Goal: Task Accomplishment & Management: Manage account settings

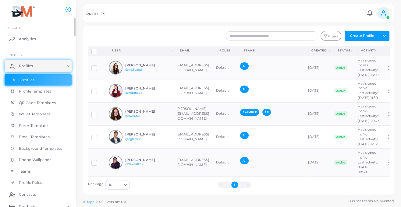
click at [31, 77] on span "Profiles" at bounding box center [27, 79] width 14 height 5
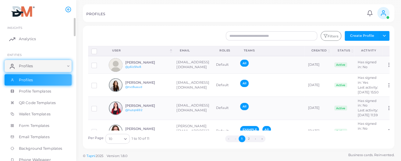
click at [2, 94] on ul "Profiles Profile Templates QR Code Templates Wallet Templates Form Templates Em…" at bounding box center [38, 131] width 76 height 114
click at [288, 63] on div "All" at bounding box center [270, 65] width 61 height 10
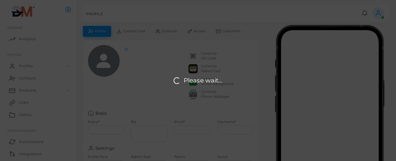
type input "**********"
type input "********"
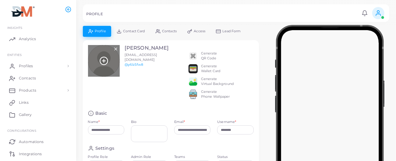
click at [105, 61] on line at bounding box center [103, 61] width 3 height 0
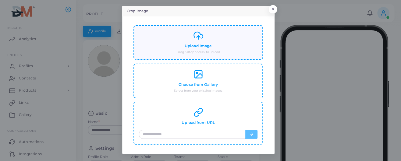
click at [191, 44] on h4 "Upload Image" at bounding box center [198, 46] width 27 height 5
click at [203, 41] on div "Upload Image Drag & drop or click to upload" at bounding box center [198, 42] width 118 height 23
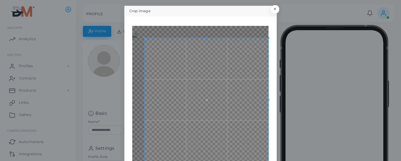
click at [268, 161] on html "**********" at bounding box center [200, 80] width 401 height 161
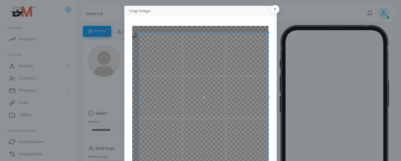
click at [122, 29] on div "Crop Image × Back Crop" at bounding box center [200, 80] width 401 height 161
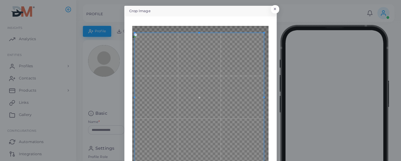
click at [239, 124] on span at bounding box center [199, 97] width 129 height 129
click at [261, 96] on span at bounding box center [199, 97] width 129 height 129
click at [267, 96] on div "Back Crop" at bounding box center [201, 106] width 146 height 173
click at [327, 77] on div "Crop Image × Back Crop" at bounding box center [200, 80] width 401 height 161
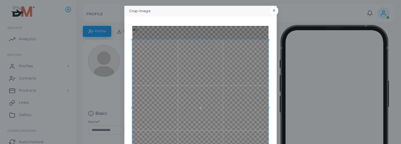
click at [274, 9] on button "×" at bounding box center [274, 11] width 8 height 8
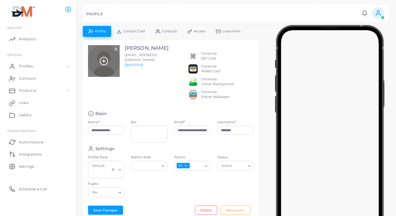
click at [105, 61] on icon at bounding box center [103, 60] width 9 height 9
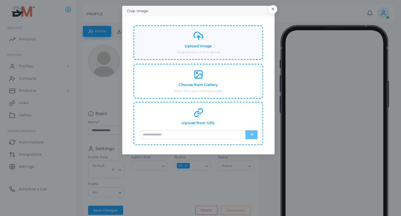
click at [211, 36] on div "Upload Image Drag & drop or click to upload" at bounding box center [198, 42] width 118 height 23
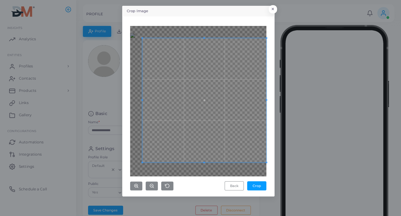
click at [270, 200] on div "Crop Image × Back Crop" at bounding box center [200, 108] width 401 height 216
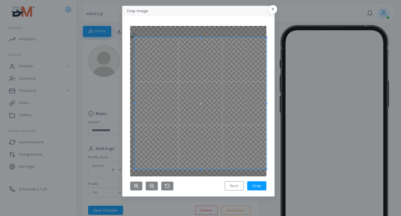
click at [109, 173] on div "Crop Image × Back Crop" at bounding box center [200, 108] width 401 height 216
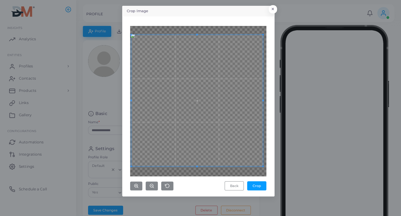
click at [216, 133] on span at bounding box center [197, 101] width 132 height 132
click at [237, 155] on span at bounding box center [199, 101] width 132 height 132
click at [257, 188] on button "Crop" at bounding box center [256, 185] width 19 height 9
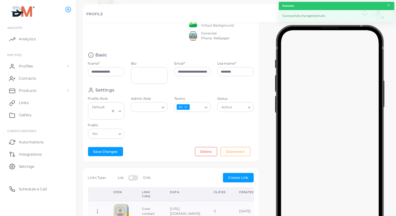
scroll to position [61, 0]
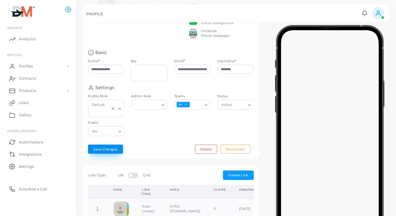
click at [115, 154] on button "Save Changes" at bounding box center [105, 148] width 35 height 9
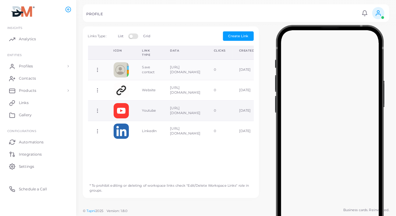
scroll to position [173, 0]
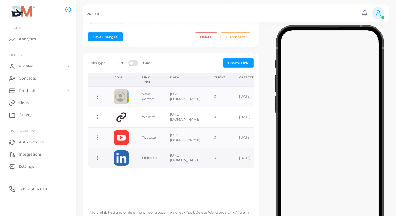
click at [195, 164] on td "https://www.linkedin.com/company/destination-mexico" at bounding box center [185, 157] width 44 height 20
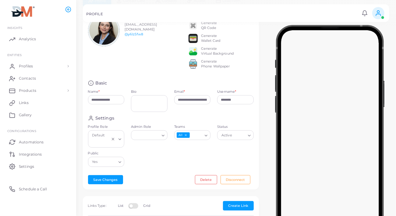
scroll to position [0, 0]
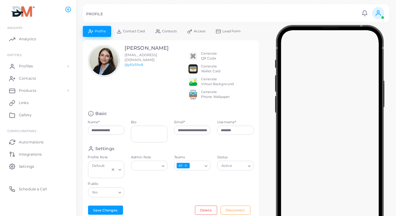
click at [98, 31] on span "Profile" at bounding box center [100, 31] width 11 height 3
click at [32, 67] on span "Profiles" at bounding box center [27, 65] width 14 height 5
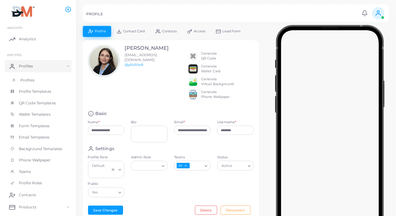
click at [32, 80] on span "Profiles" at bounding box center [27, 79] width 14 height 5
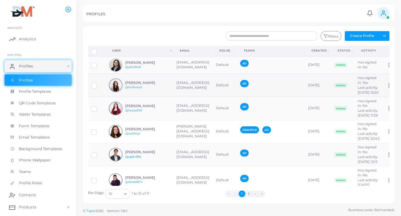
click at [200, 90] on td "[EMAIL_ADDRESS][DOMAIN_NAME]" at bounding box center [193, 85] width 40 height 23
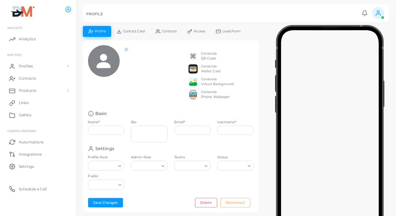
type input "**********"
type textarea "**********"
type input "**********"
type input "********"
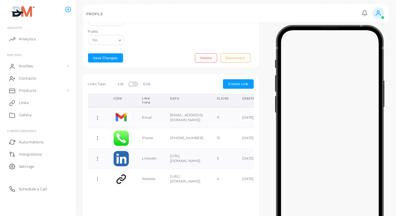
scroll to position [152, 0]
click at [21, 66] on span "Profiles" at bounding box center [27, 65] width 14 height 5
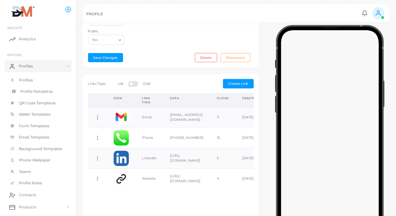
click at [31, 90] on span "Profile Templates" at bounding box center [36, 91] width 32 height 5
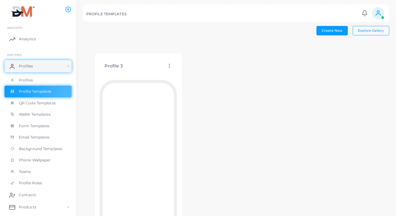
click at [168, 67] on icon at bounding box center [169, 65] width 5 height 5
click at [192, 80] on link "Assign template" at bounding box center [194, 83] width 50 height 8
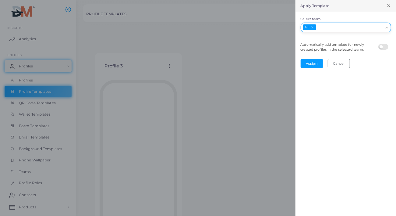
click at [322, 26] on input "Select team" at bounding box center [350, 27] width 66 height 7
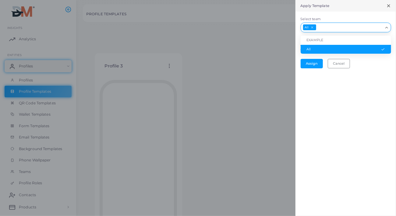
click at [318, 49] on li "All" at bounding box center [346, 49] width 90 height 9
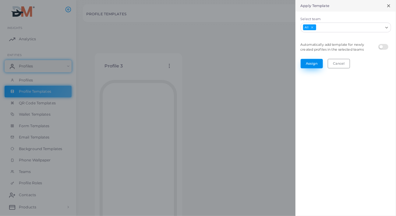
click at [313, 62] on button "Assign" at bounding box center [312, 63] width 22 height 9
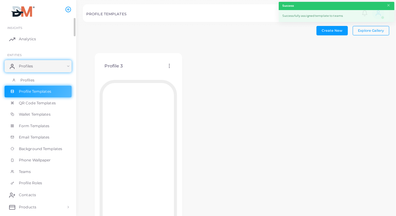
click at [43, 80] on link "Profiles" at bounding box center [38, 80] width 67 height 12
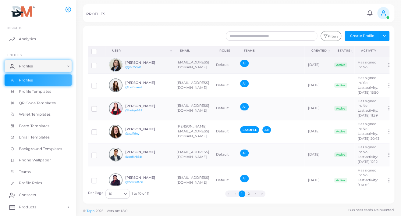
click at [137, 62] on h6 "Adriana Mellado" at bounding box center [147, 63] width 45 height 4
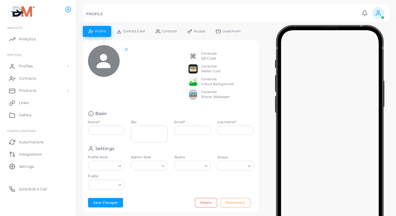
type input "**********"
type input "********"
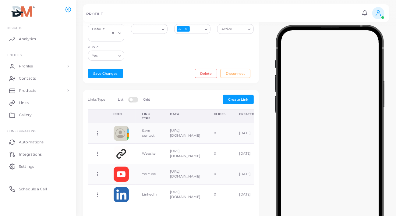
scroll to position [152, 0]
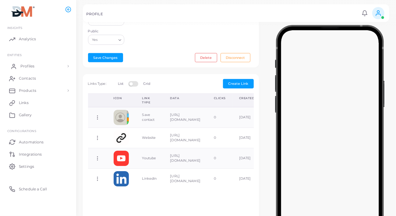
click at [31, 64] on span "Profiles" at bounding box center [27, 65] width 14 height 5
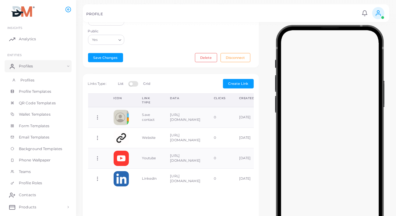
click at [24, 80] on span "Profiles" at bounding box center [27, 79] width 14 height 5
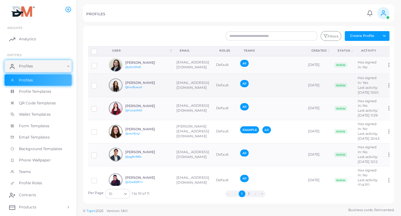
click at [137, 89] on link "@tvc8uaud" at bounding box center [133, 86] width 17 height 3
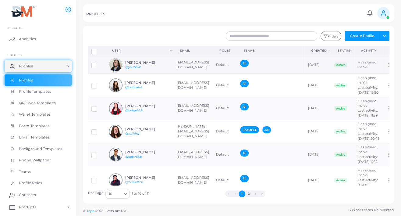
click at [151, 59] on div "Adriana Mellado @y6lz5fw8" at bounding box center [139, 65] width 61 height 14
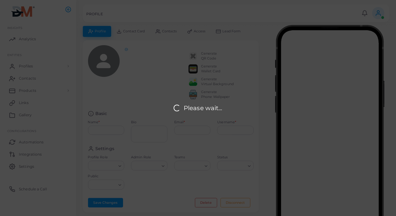
type input "**********"
type input "********"
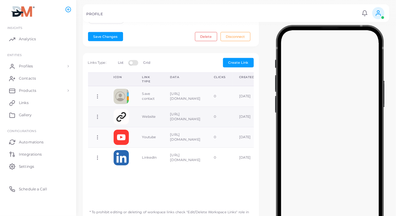
scroll to position [183, 0]
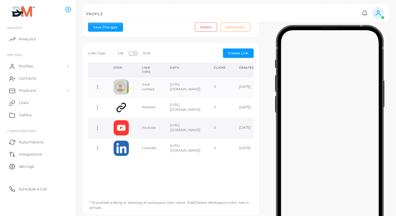
click at [172, 133] on td "https://www.youtube.com/@destination-mexico" at bounding box center [185, 127] width 44 height 20
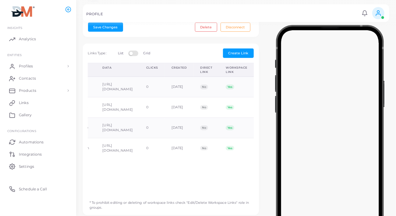
scroll to position [0, 123]
click at [227, 130] on span "Yes" at bounding box center [230, 127] width 8 height 5
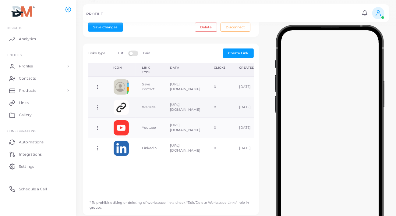
scroll to position [152, 0]
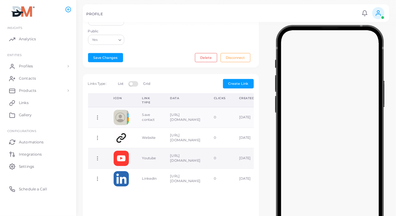
click at [197, 164] on td "https://www.youtube.com/@destination-mexico" at bounding box center [185, 158] width 44 height 20
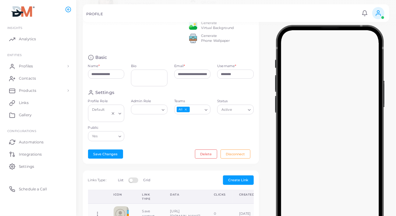
scroll to position [61, 0]
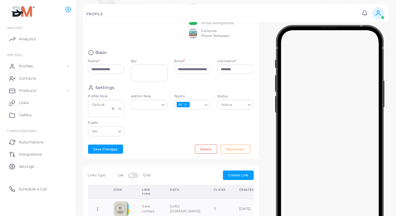
click at [160, 108] on div "Search for option" at bounding box center [146, 104] width 27 height 8
click at [170, 144] on div "**********" at bounding box center [171, 68] width 176 height 179
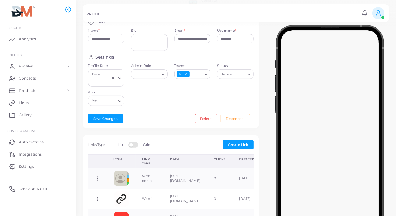
scroll to position [122, 0]
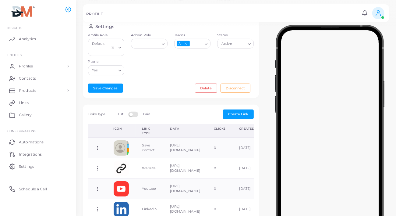
click at [133, 116] on label at bounding box center [134, 114] width 12 height 5
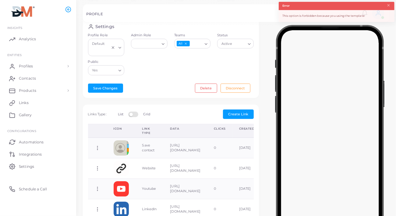
click at [136, 116] on label at bounding box center [134, 114] width 12 height 5
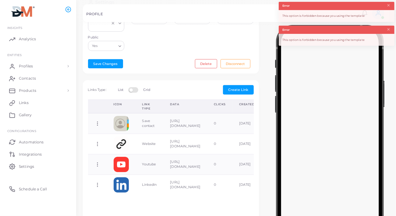
scroll to position [183, 0]
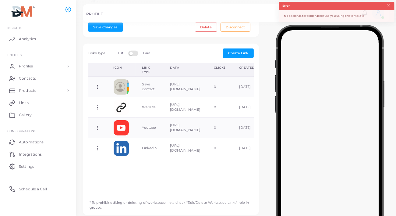
click at [137, 55] on label at bounding box center [134, 53] width 12 height 5
click at [240, 55] on span "Create Link" at bounding box center [239, 53] width 20 height 4
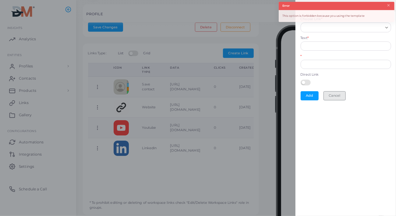
click at [339, 94] on button "Cancel" at bounding box center [335, 95] width 22 height 9
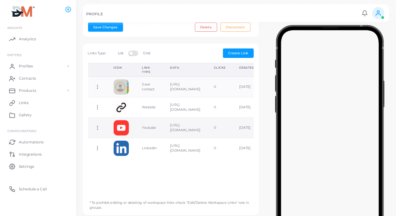
click at [185, 132] on td "https://www.youtube.com/@destination-mexico" at bounding box center [185, 127] width 44 height 20
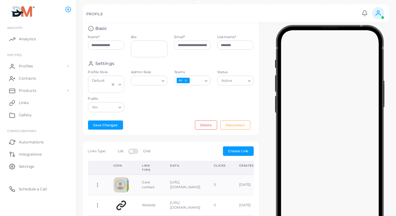
scroll to position [61, 0]
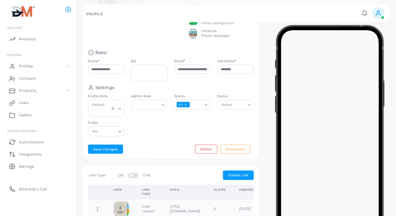
click at [380, 11] on icon at bounding box center [378, 13] width 7 height 7
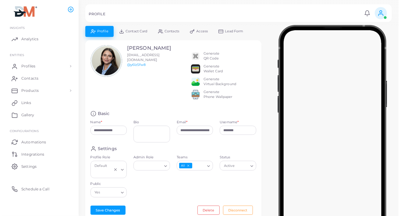
scroll to position [0, 0]
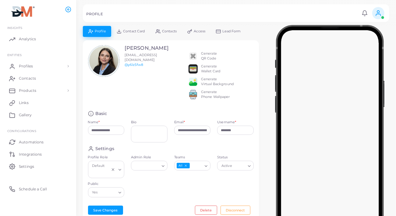
click at [234, 31] on span "Lead Form" at bounding box center [232, 31] width 18 height 3
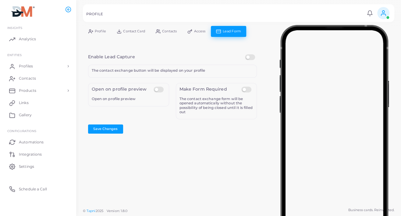
click at [203, 31] on span "Access" at bounding box center [200, 31] width 12 height 3
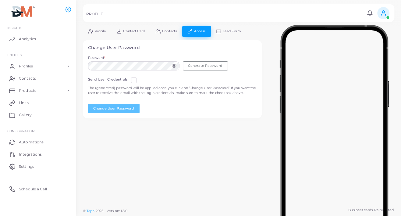
click at [167, 33] on span "Contacts" at bounding box center [169, 31] width 15 height 3
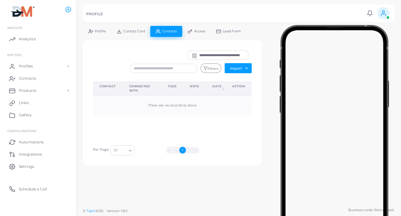
click at [139, 28] on link "Contact Card" at bounding box center [130, 31] width 39 height 11
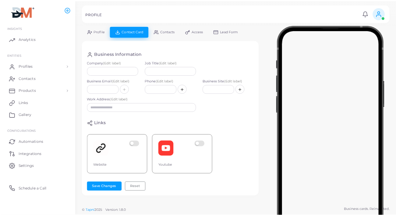
scroll to position [130, 0]
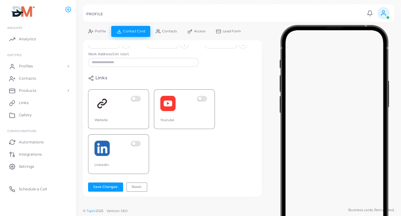
click at [95, 30] on span "Profile" at bounding box center [100, 31] width 11 height 3
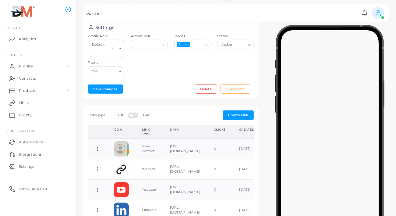
scroll to position [152, 0]
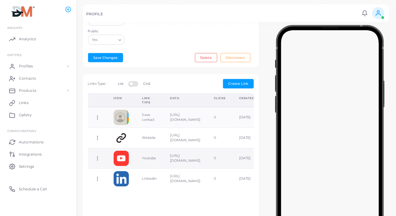
click at [97, 161] on icon at bounding box center [97, 157] width 5 height 5
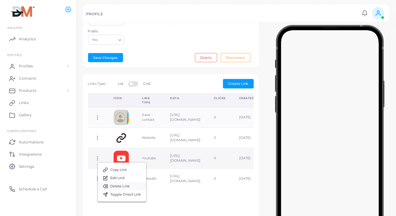
click at [115, 185] on span "Delete Link" at bounding box center [119, 186] width 19 height 5
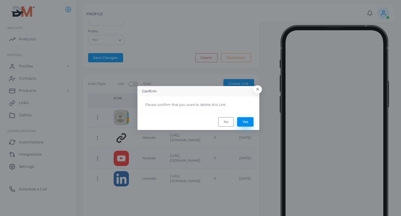
click at [244, 120] on button "Yes" at bounding box center [245, 121] width 16 height 9
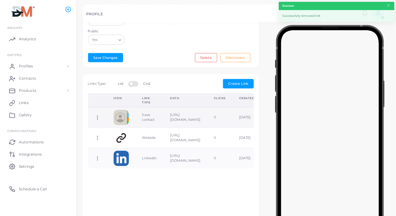
click at [97, 120] on icon at bounding box center [97, 117] width 5 height 5
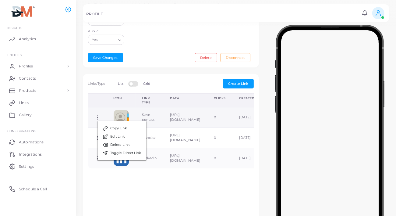
click at [97, 121] on ul "Copy Link Edit Link Delete Link Toggle Direct Link" at bounding box center [121, 141] width 49 height 40
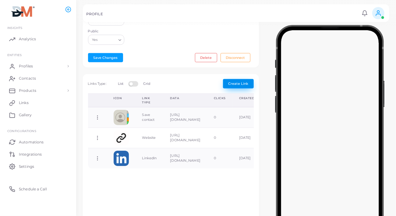
click at [239, 86] on span "Create Link" at bounding box center [239, 83] width 20 height 4
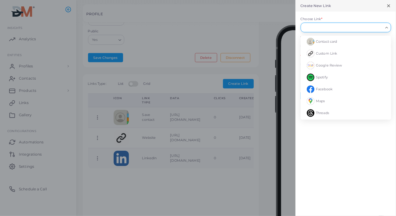
click at [332, 24] on input "Choose Link *" at bounding box center [343, 27] width 80 height 7
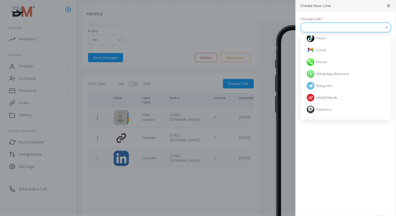
scroll to position [457, 0]
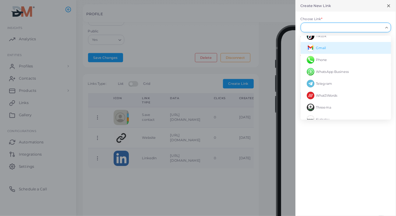
click at [331, 50] on li "Gmail" at bounding box center [346, 48] width 90 height 12
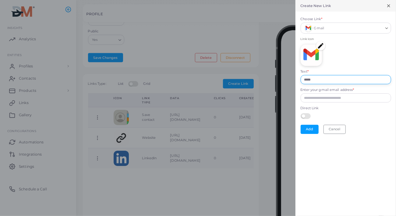
click at [321, 79] on input "*****" at bounding box center [346, 79] width 90 height 9
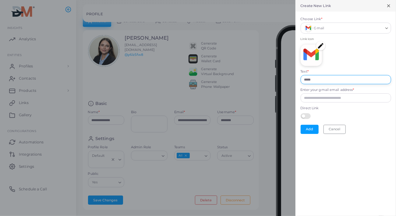
scroll to position [0, 0]
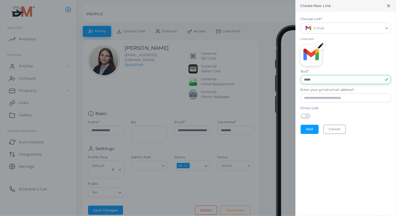
drag, startPoint x: 321, startPoint y: 78, endPoint x: 298, endPoint y: 78, distance: 23.2
click at [298, 78] on form "Choose Link * Gmail Loading... Link Icon Text * ***** Enter your gmail email ad…" at bounding box center [346, 75] width 101 height 127
click at [316, 94] on input "Enter your gmail email address *" at bounding box center [346, 97] width 90 height 9
drag, startPoint x: 320, startPoint y: 78, endPoint x: 300, endPoint y: 78, distance: 19.2
click at [301, 78] on div "Text * *****" at bounding box center [346, 76] width 90 height 15
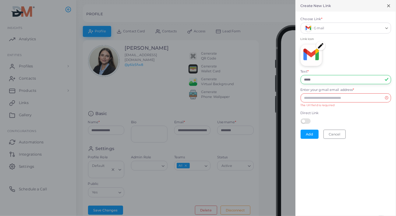
type input "*****"
click at [324, 97] on input "Enter your gmail email address *" at bounding box center [346, 97] width 90 height 9
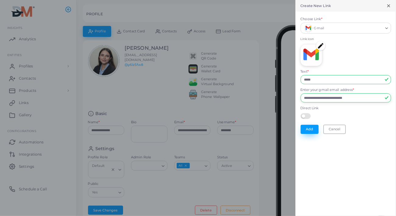
type input "**********"
click at [305, 129] on button "Add" at bounding box center [310, 129] width 18 height 9
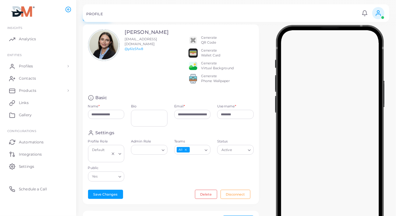
scroll to position [10, 0]
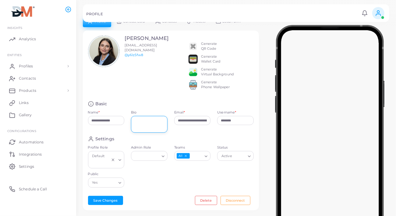
click at [141, 129] on textarea "Bio" at bounding box center [149, 124] width 37 height 17
type textarea "**********"
click at [181, 188] on div "Settings Profile Role Default Loading... Admin Role Loading... Teams All Loadin…" at bounding box center [171, 163] width 173 height 55
click at [110, 204] on button "Save Changes" at bounding box center [105, 200] width 35 height 9
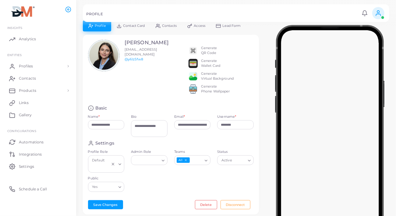
scroll to position [0, 0]
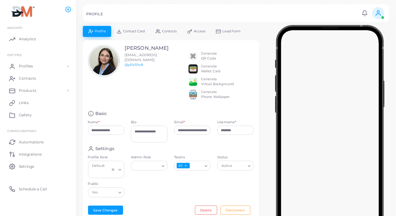
click at [156, 96] on div "Adriana Mellado adrianam@destination-mexico.com @y6lz5fw8" at bounding box center [121, 75] width 72 height 61
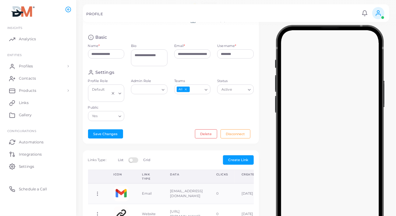
scroll to position [91, 0]
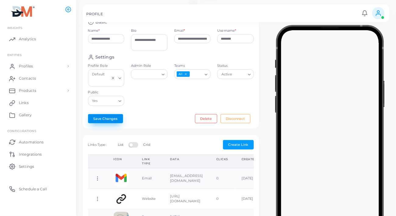
click at [104, 123] on button "Save Changes" at bounding box center [105, 118] width 35 height 9
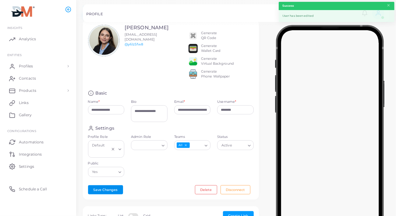
scroll to position [0, 0]
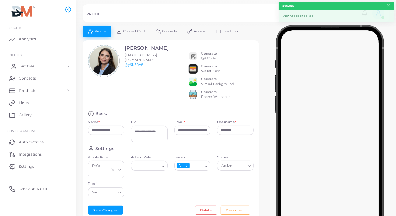
click at [26, 69] on span "Profiles" at bounding box center [27, 65] width 14 height 5
